Goal: Browse casually

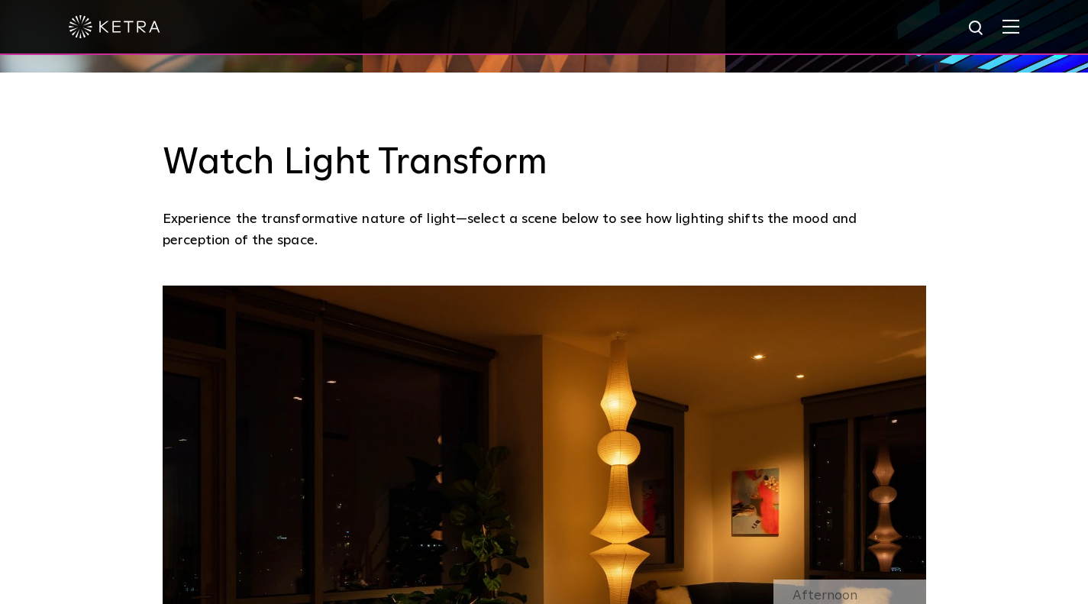
scroll to position [1298, 0]
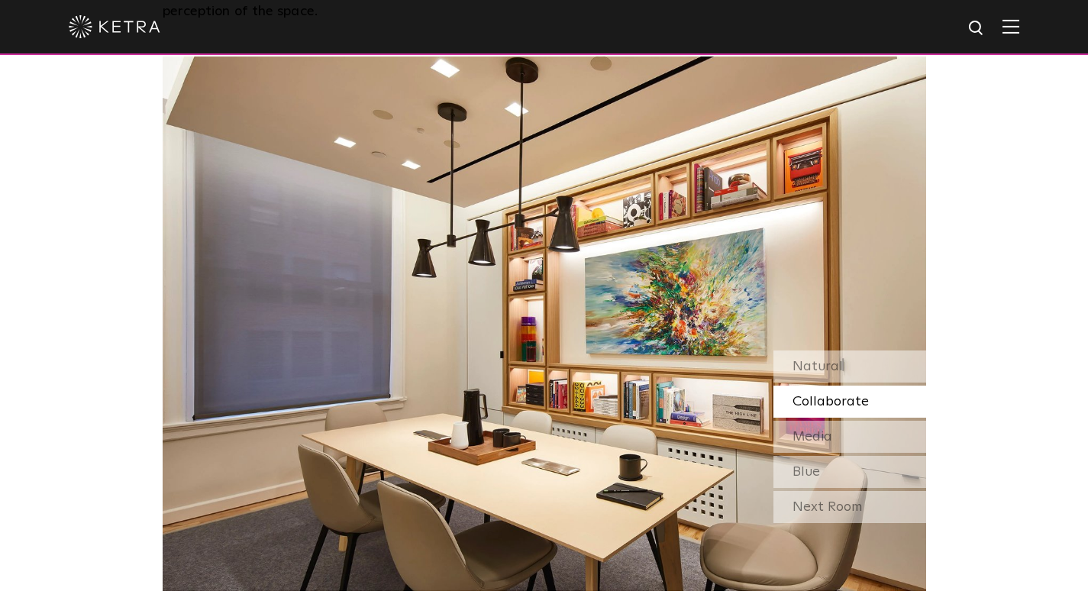
click at [834, 406] on span "Collaborate" at bounding box center [831, 402] width 76 height 14
click at [827, 431] on span "Media" at bounding box center [813, 437] width 40 height 14
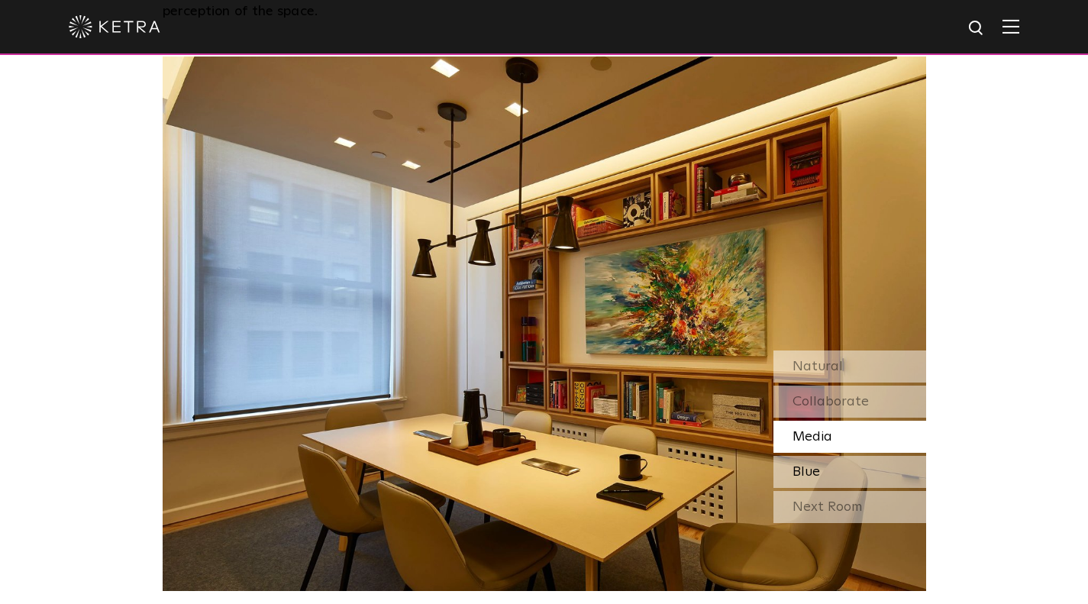
click at [812, 476] on span "Blue" at bounding box center [806, 472] width 27 height 14
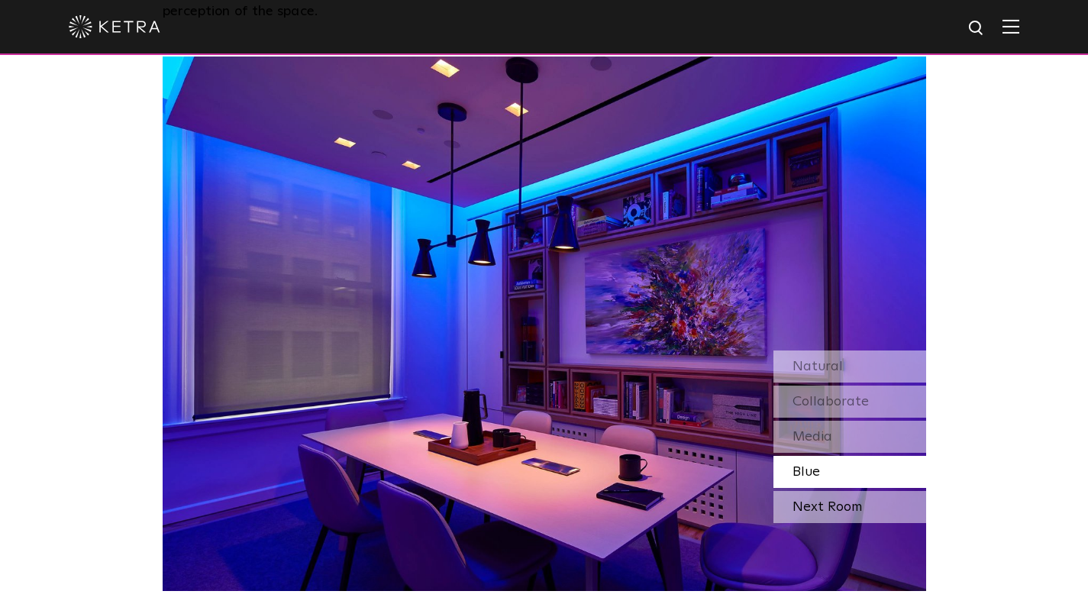
click at [826, 503] on div "Next Room" at bounding box center [849, 507] width 153 height 32
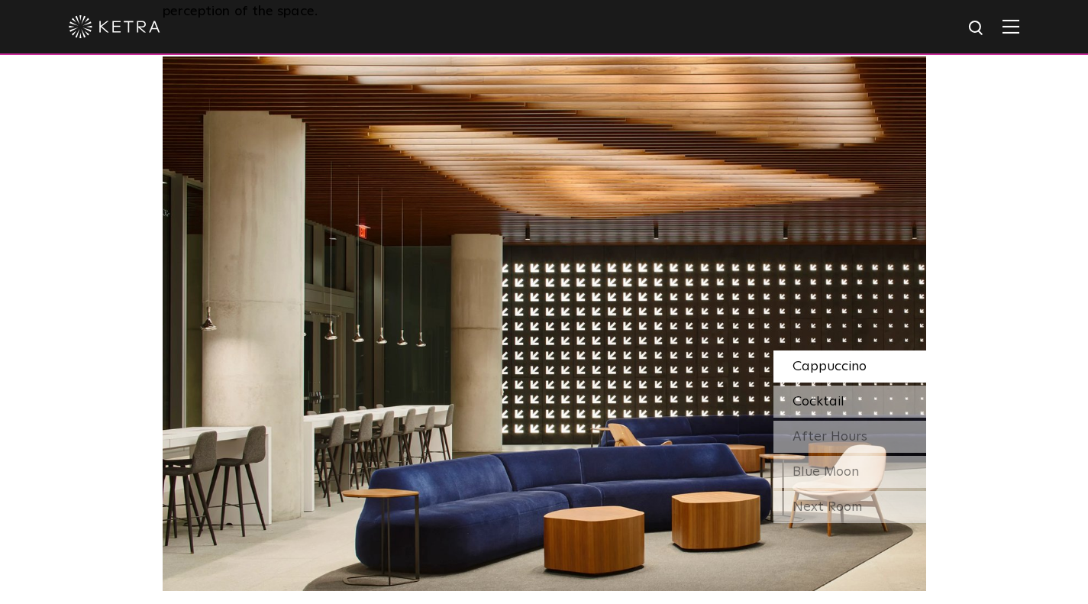
click at [828, 397] on span "Cocktail" at bounding box center [819, 402] width 52 height 14
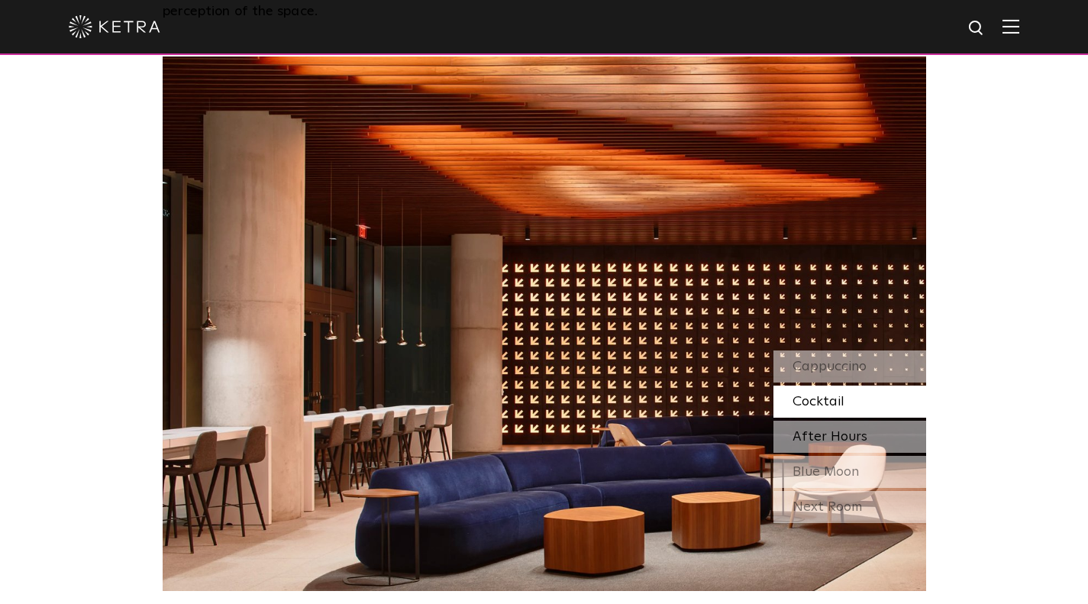
click at [833, 433] on span "After Hours" at bounding box center [830, 437] width 75 height 14
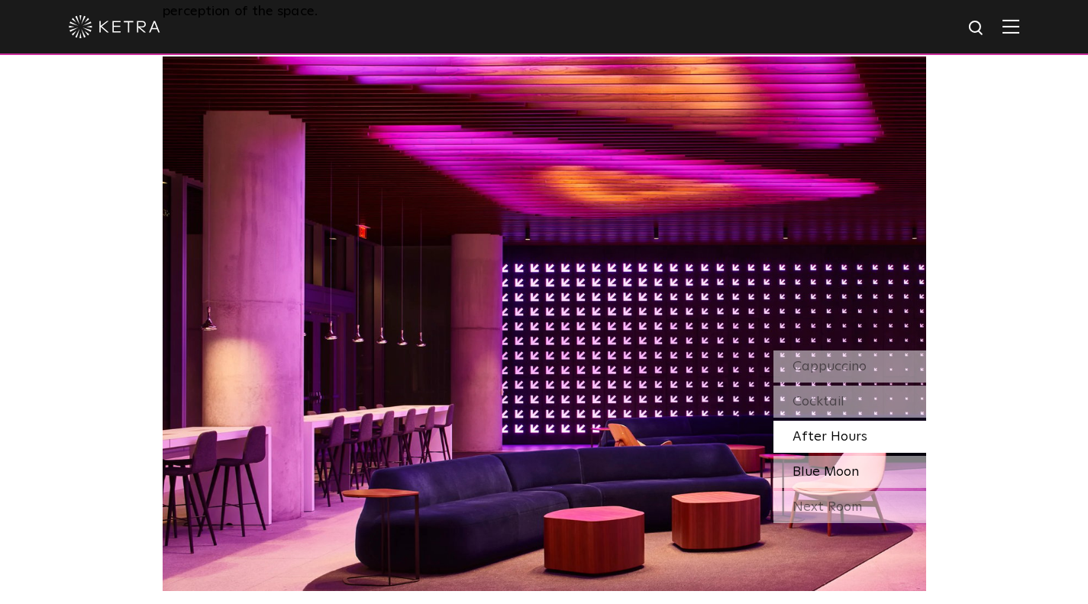
click at [832, 475] on span "Blue Moon" at bounding box center [826, 472] width 66 height 14
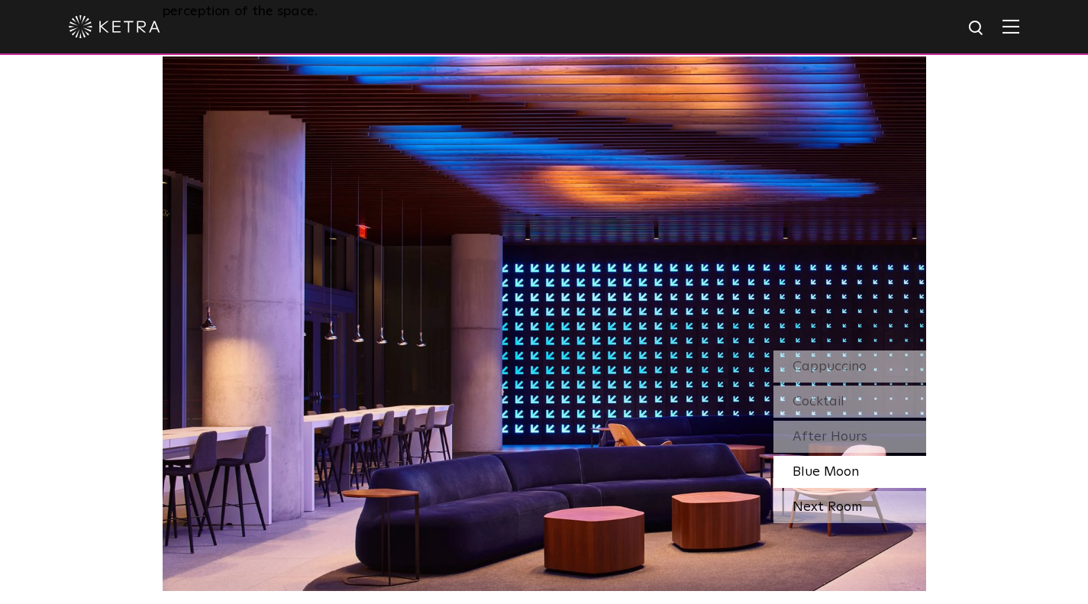
click at [823, 510] on div "Next Room" at bounding box center [849, 507] width 153 height 32
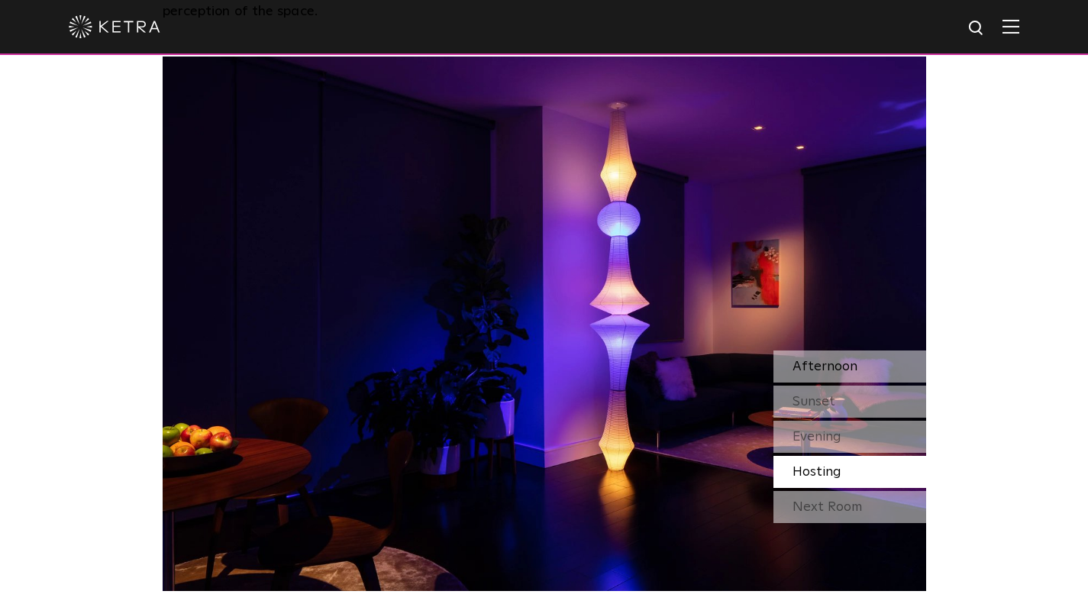
click at [820, 373] on span "Afternoon" at bounding box center [825, 367] width 65 height 14
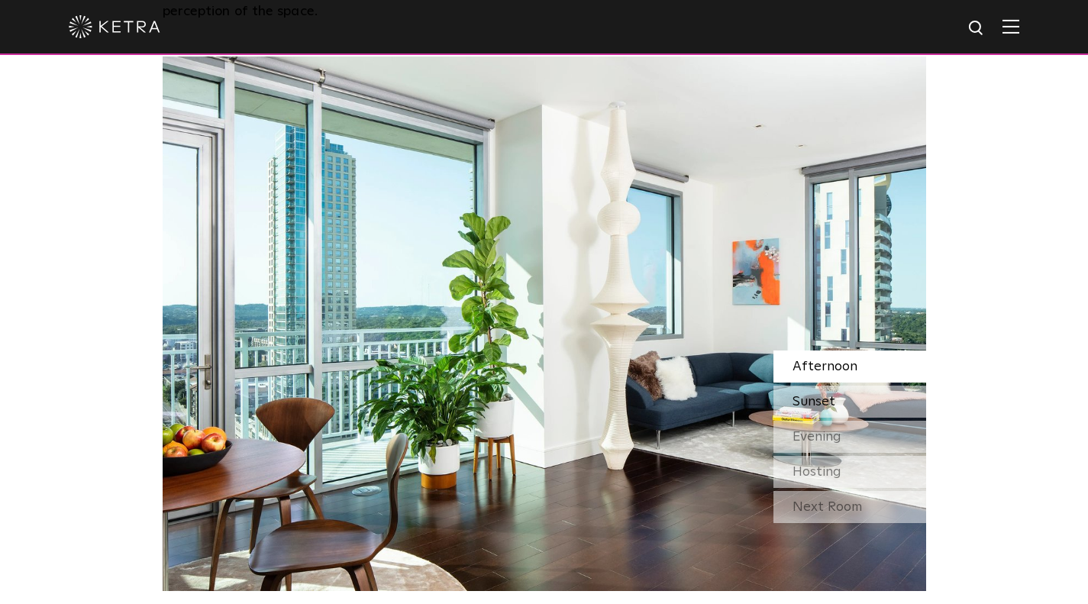
click at [815, 402] on span "Sunset" at bounding box center [814, 402] width 43 height 14
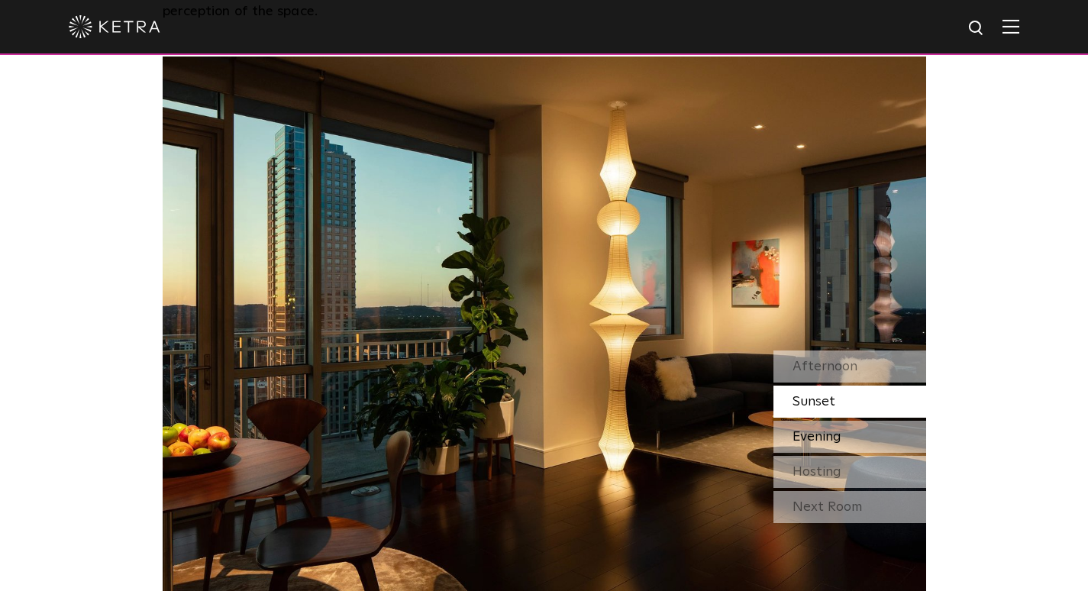
click at [819, 438] on span "Evening" at bounding box center [817, 437] width 49 height 14
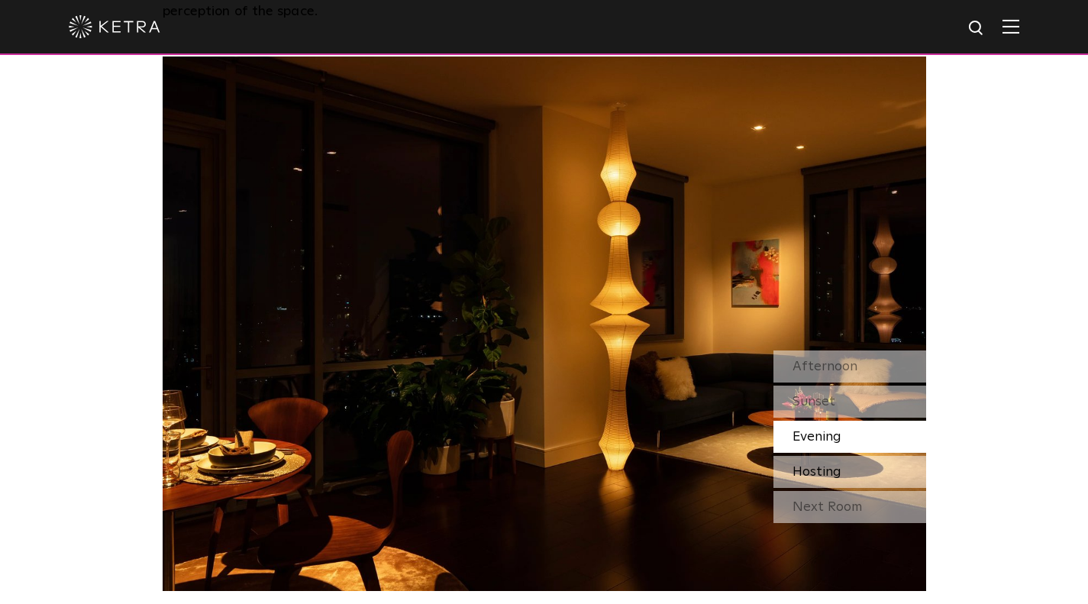
click at [817, 469] on span "Hosting" at bounding box center [817, 472] width 49 height 14
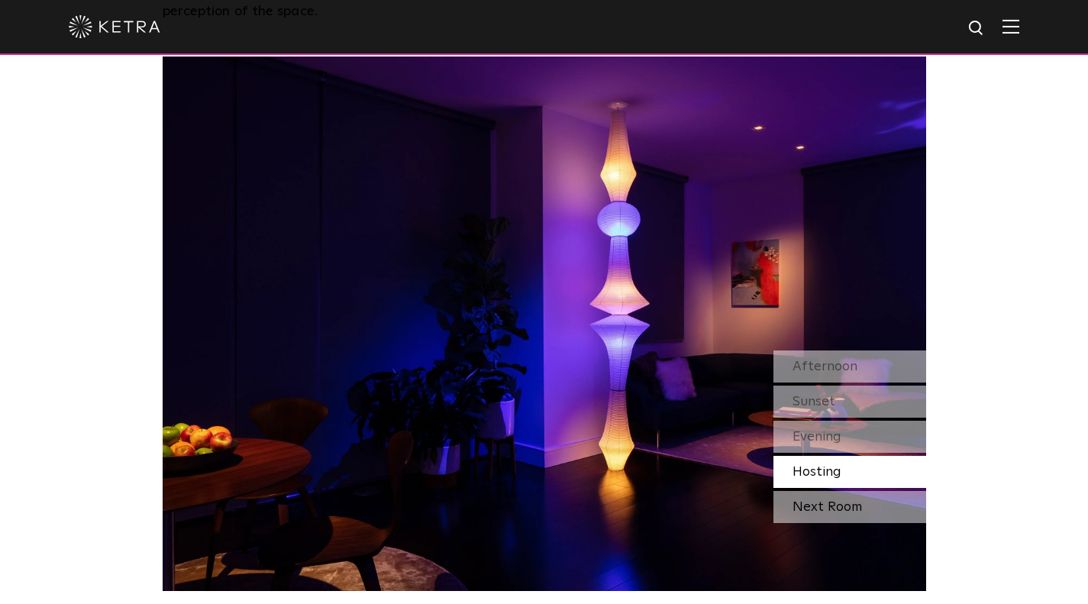
click at [817, 511] on div "Next Room" at bounding box center [849, 507] width 153 height 32
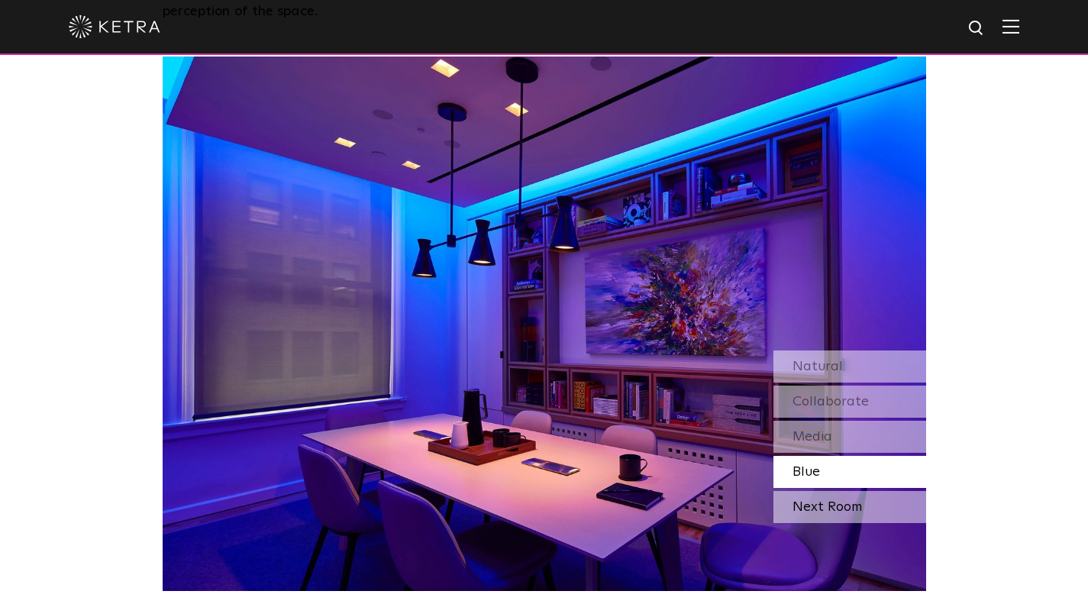
click at [825, 508] on div "Next Room" at bounding box center [849, 507] width 153 height 32
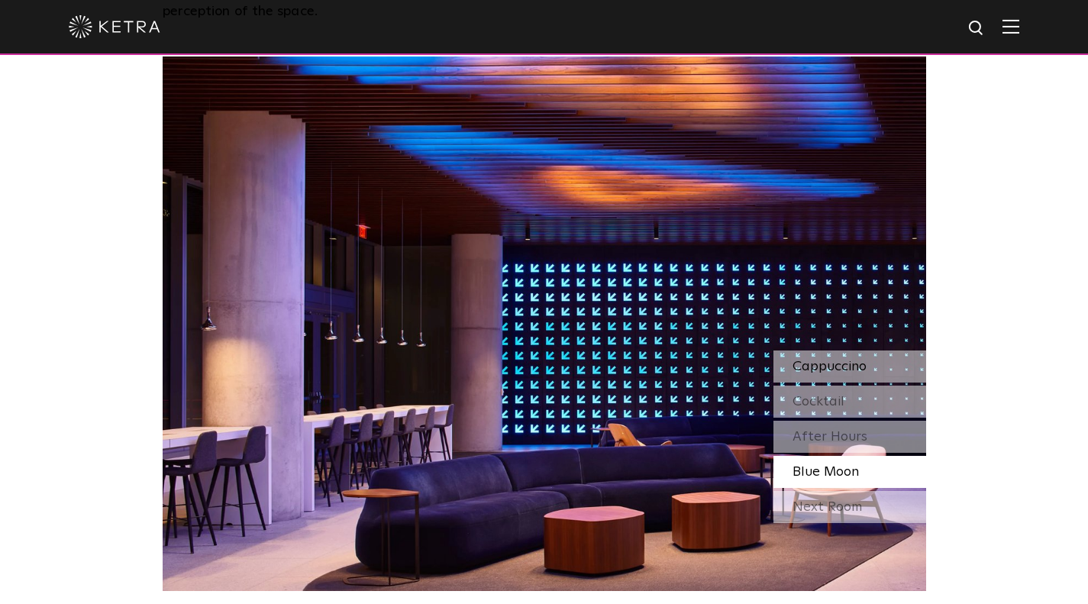
click at [814, 371] on span "Cappuccino" at bounding box center [830, 367] width 74 height 14
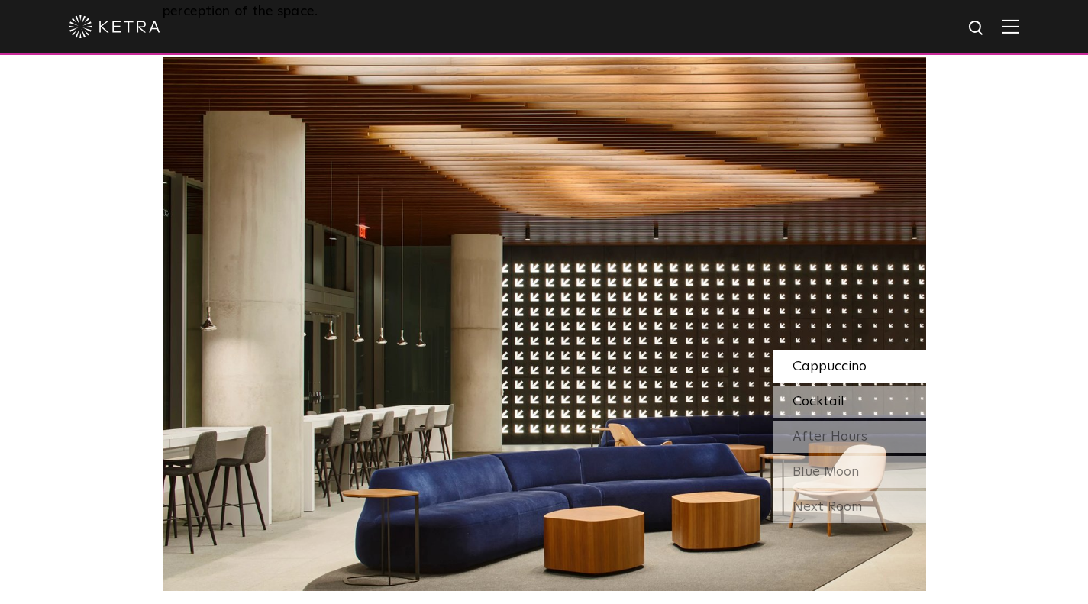
click at [821, 408] on span "Cocktail" at bounding box center [819, 402] width 52 height 14
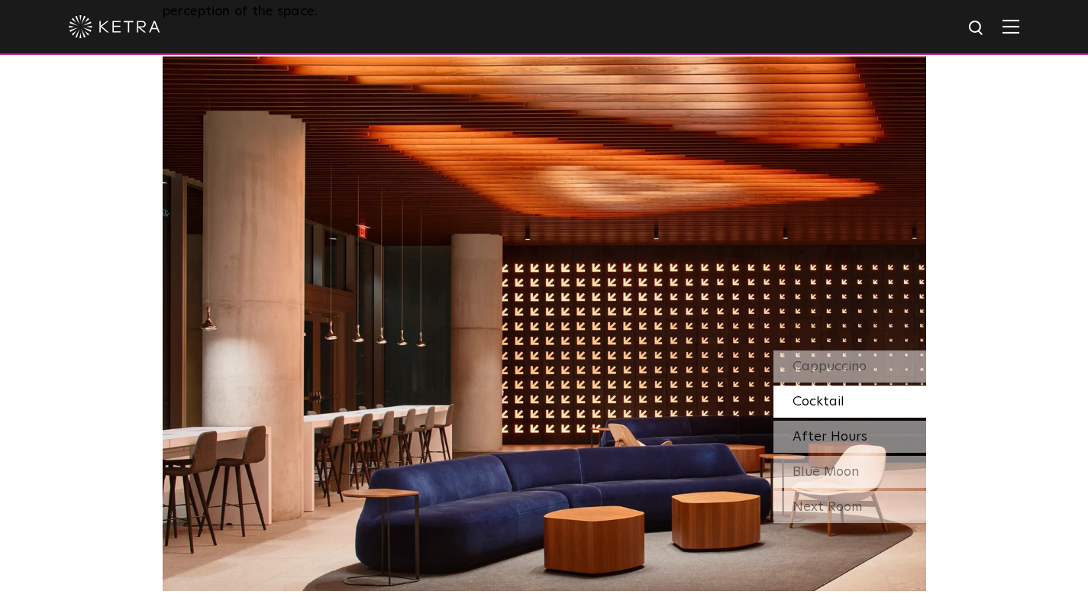
click at [821, 447] on div "After Hours" at bounding box center [849, 437] width 153 height 32
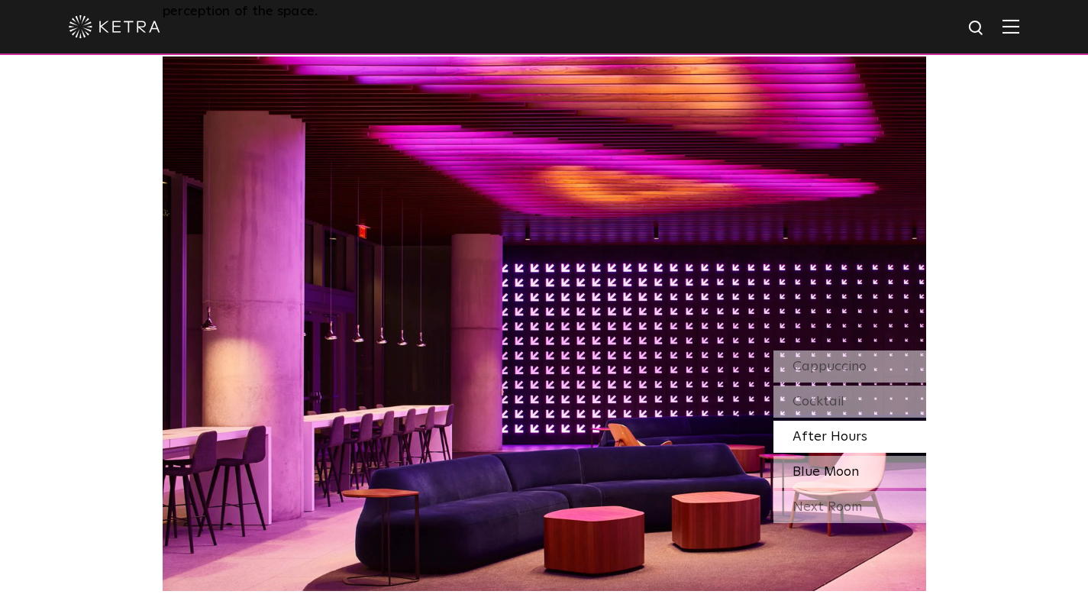
click at [828, 476] on span "Blue Moon" at bounding box center [826, 472] width 66 height 14
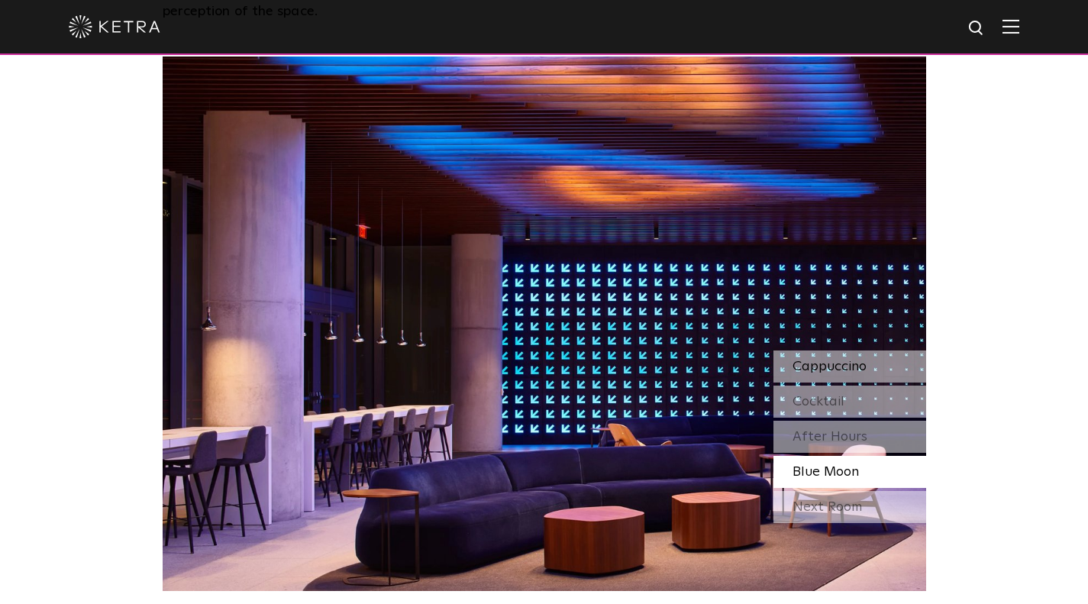
click at [828, 370] on span "Cappuccino" at bounding box center [830, 367] width 74 height 14
